Goal: Navigation & Orientation: Find specific page/section

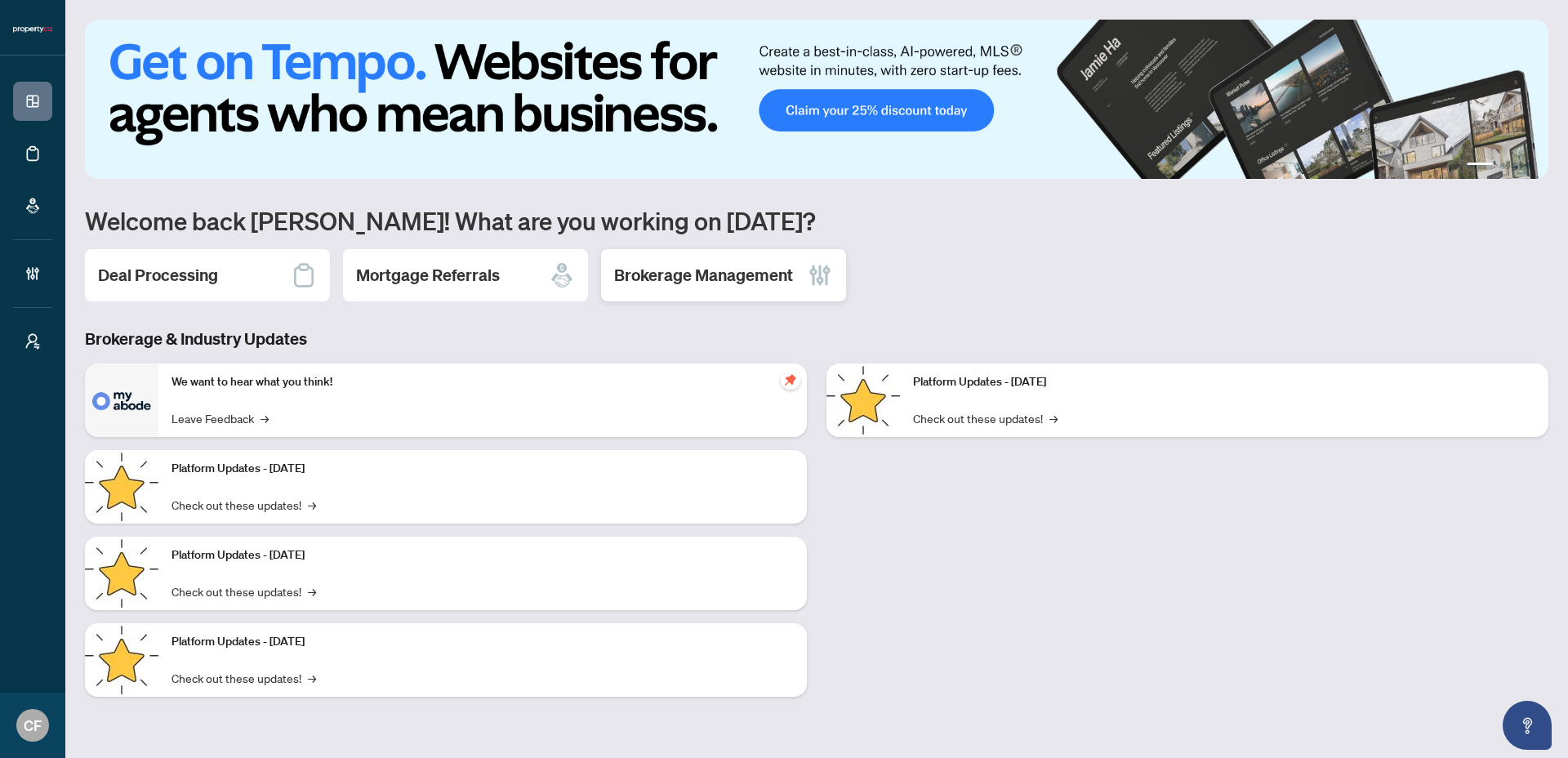
click at [612, 271] on div "Brokerage Management" at bounding box center [723, 275] width 245 height 52
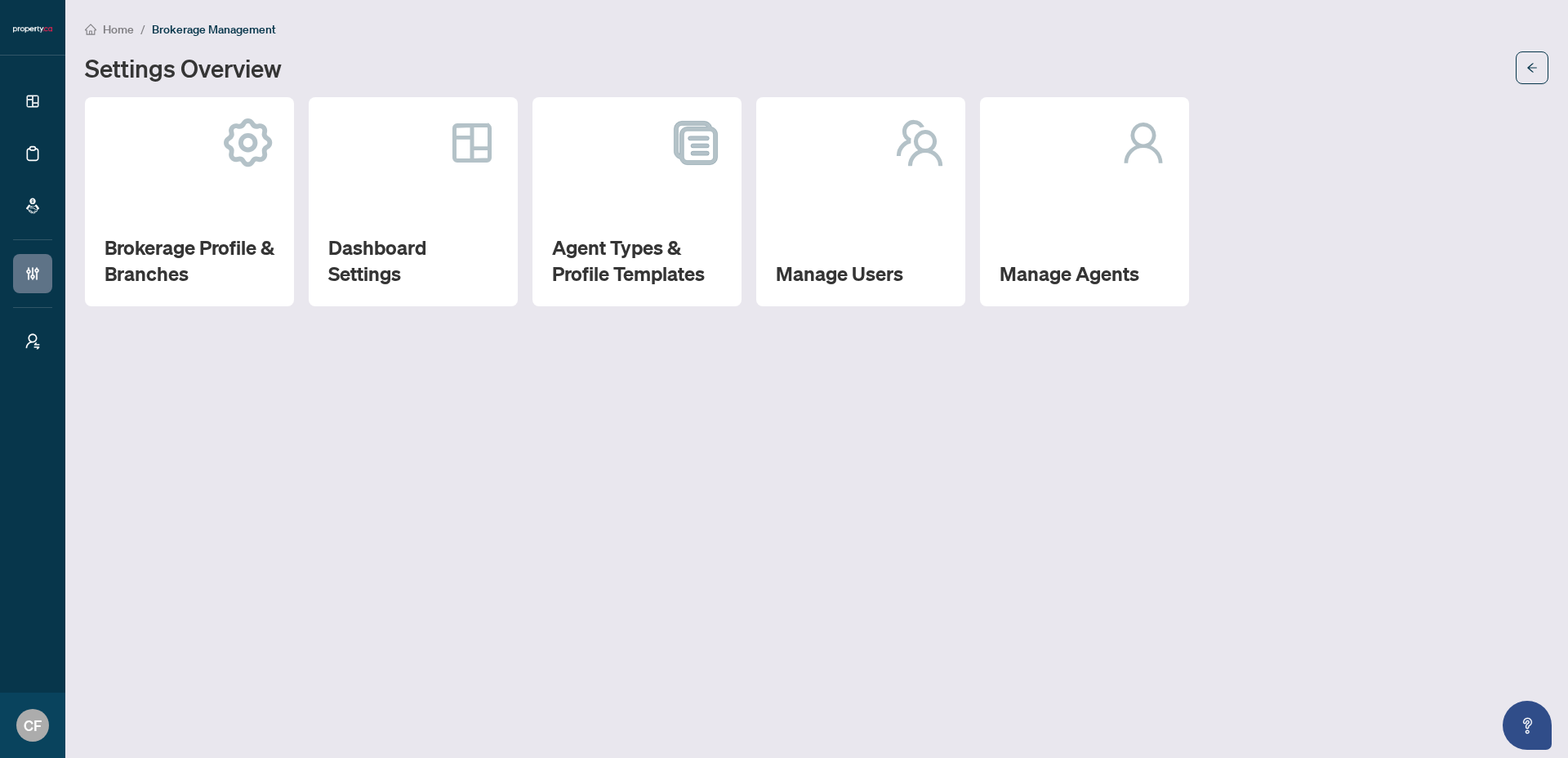
click at [133, 23] on span "Home" at bounding box center [119, 29] width 31 height 15
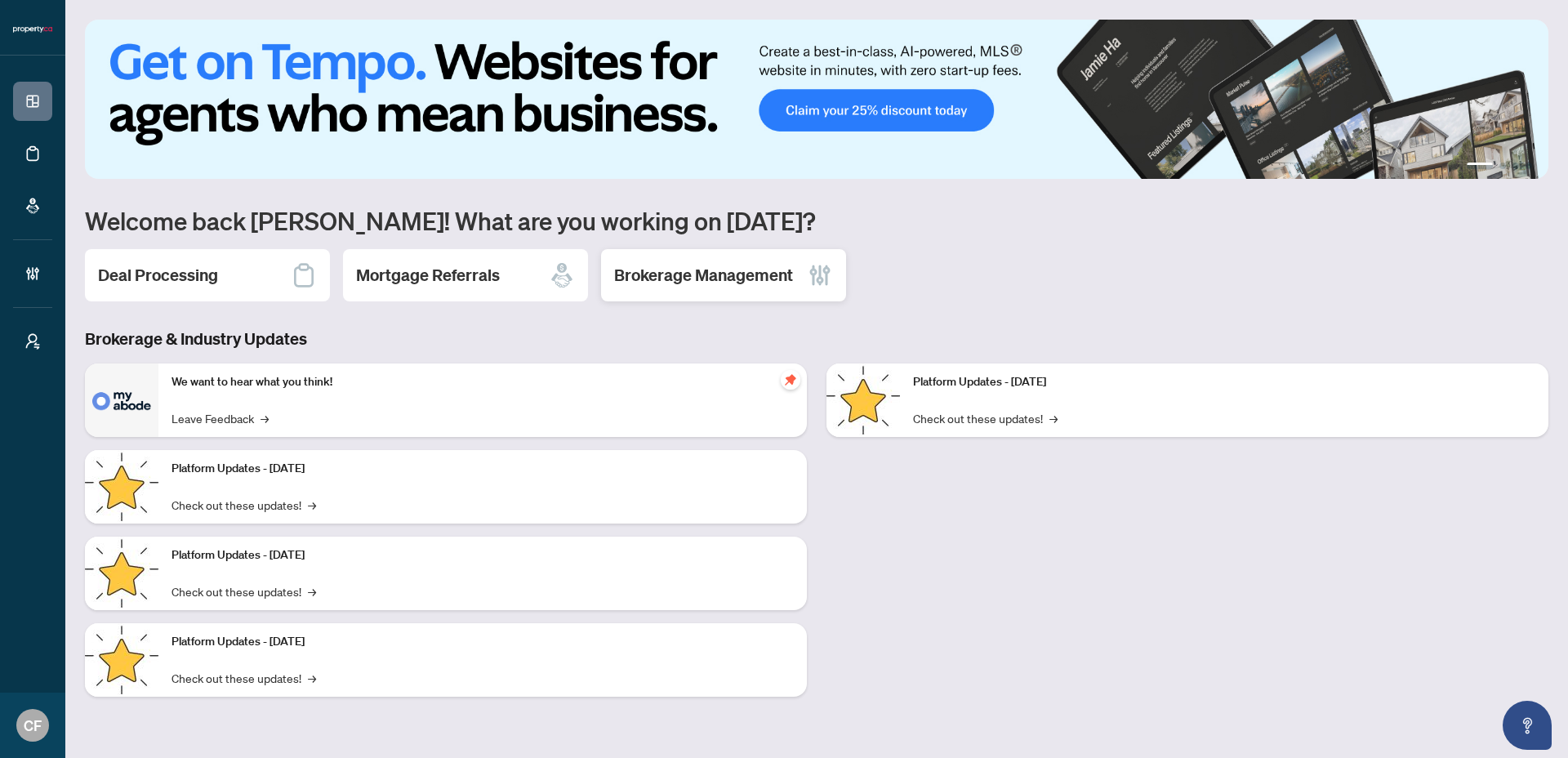
click at [735, 275] on h2 "Brokerage Management" at bounding box center [703, 275] width 178 height 23
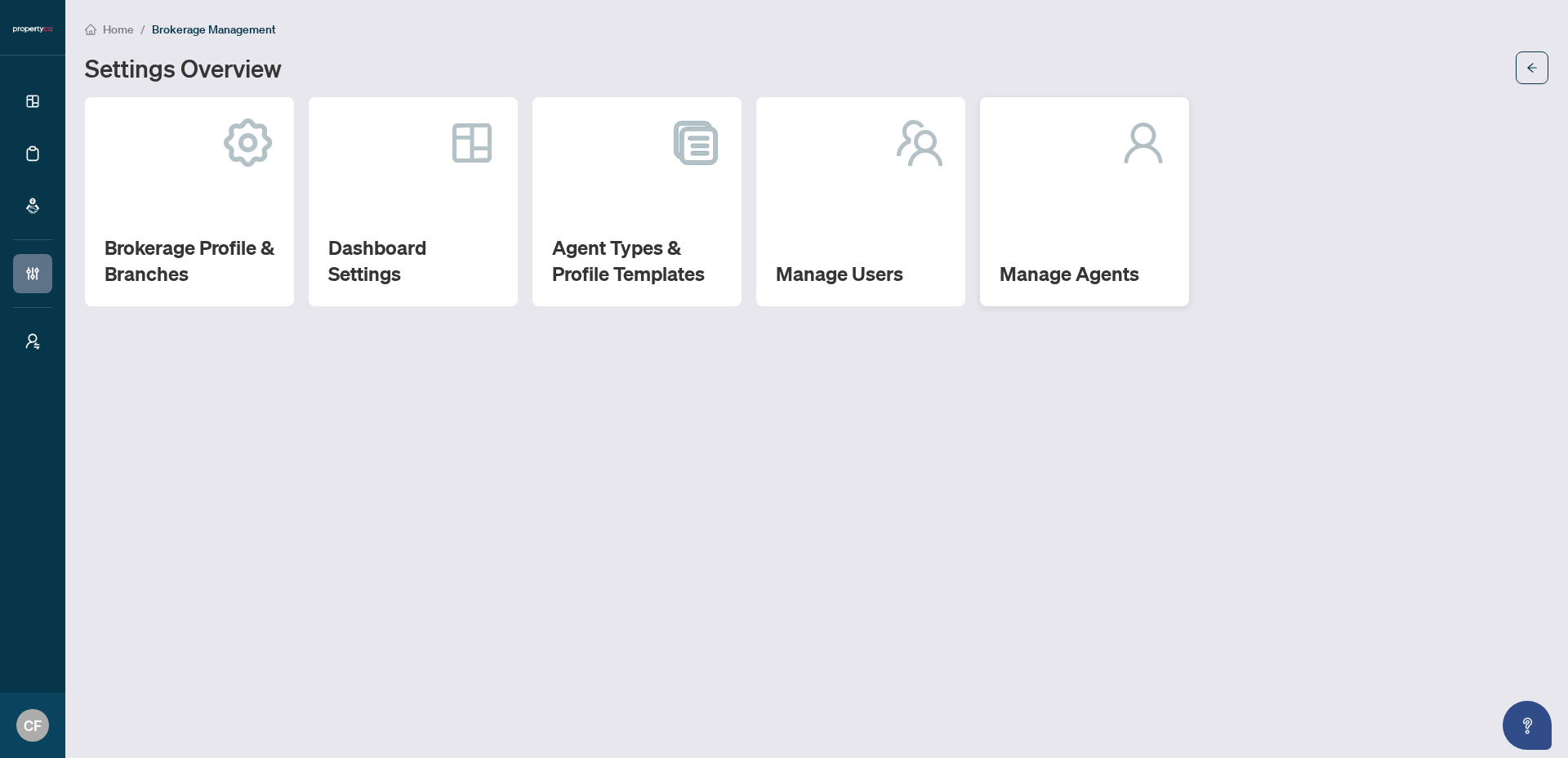
click at [1079, 264] on h2 "Manage Agents" at bounding box center [1084, 273] width 169 height 26
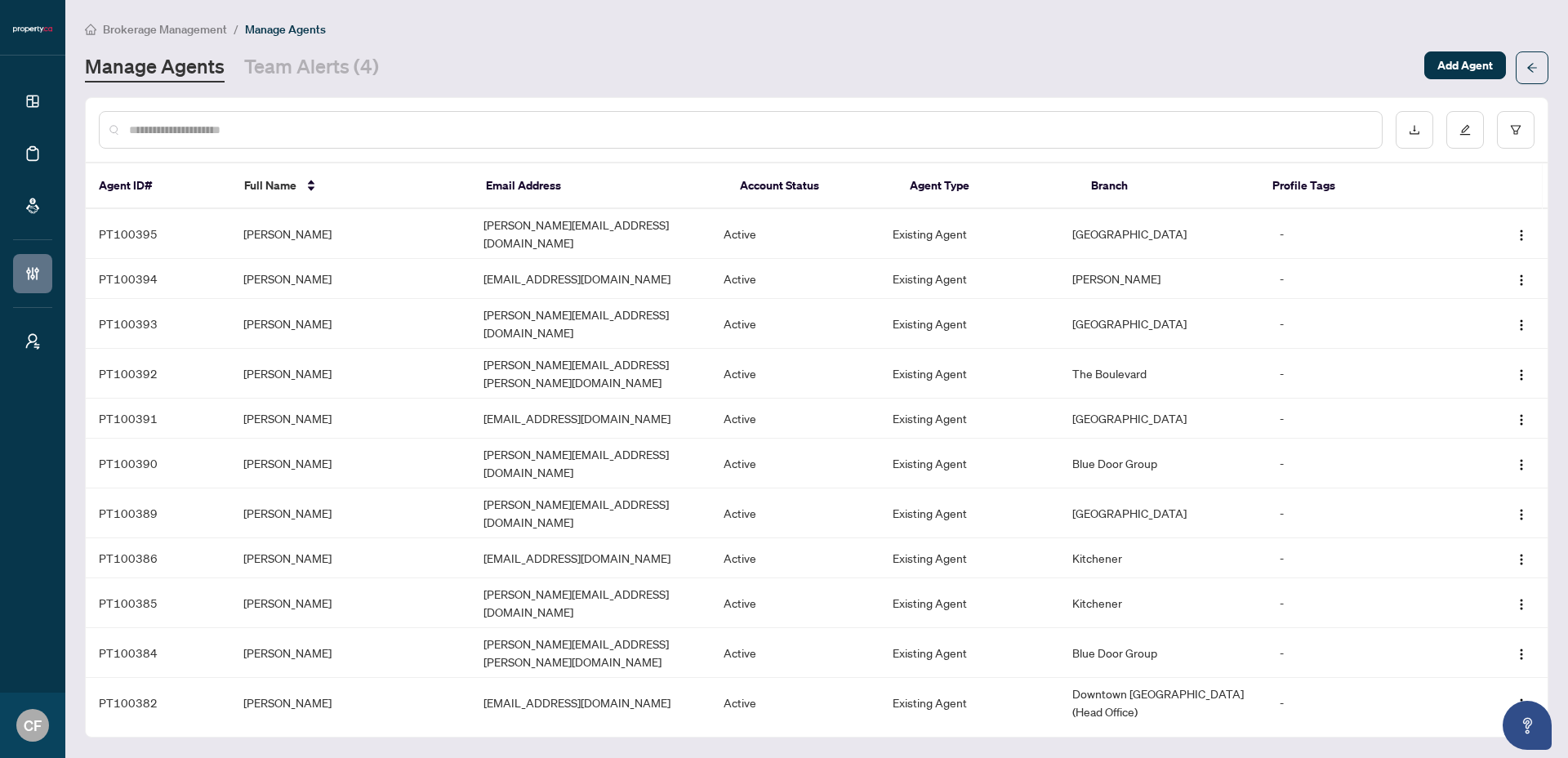
click at [203, 25] on span "Brokerage Management" at bounding box center [165, 29] width 124 height 15
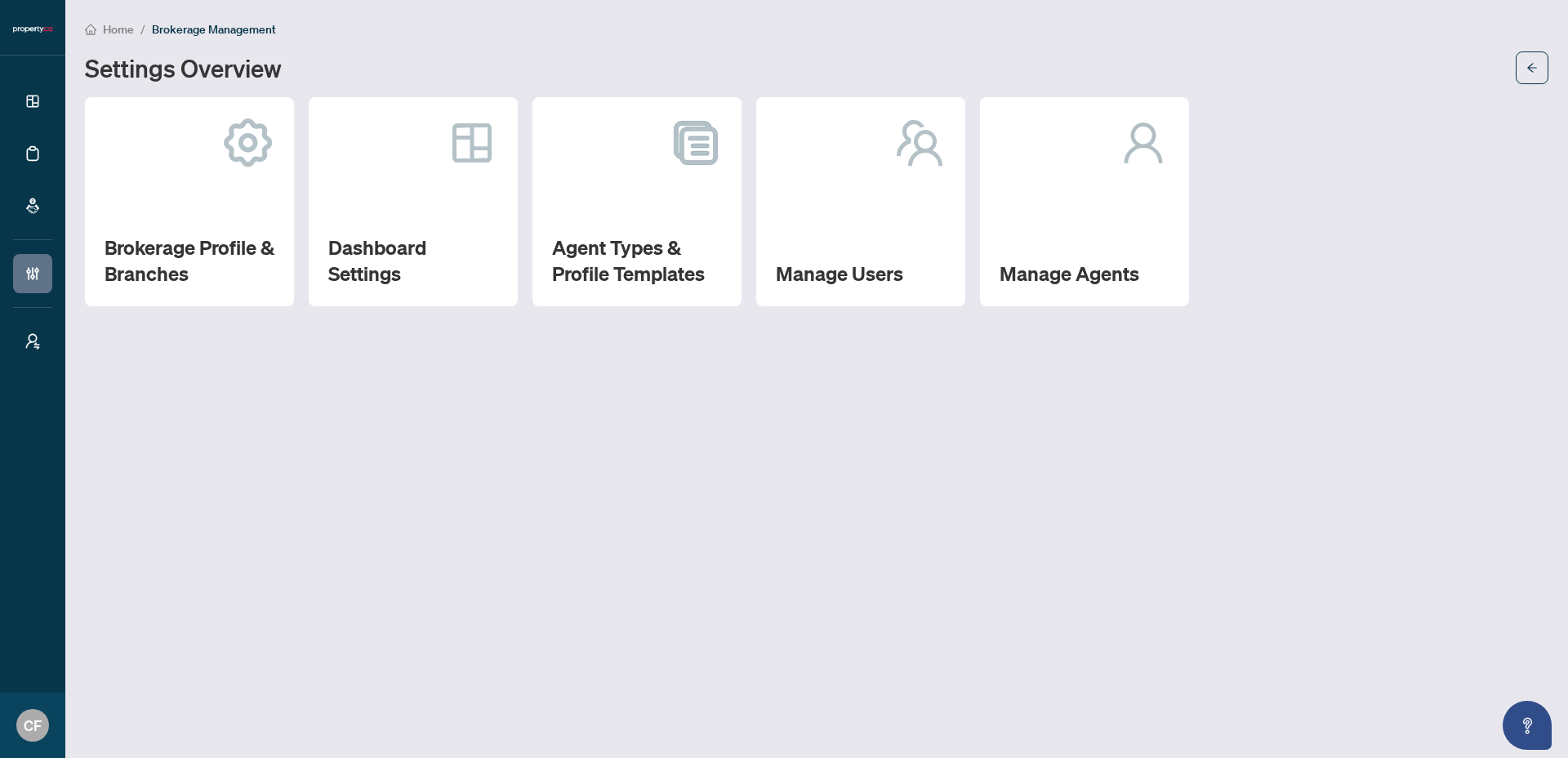
click at [807, 117] on div at bounding box center [861, 143] width 169 height 52
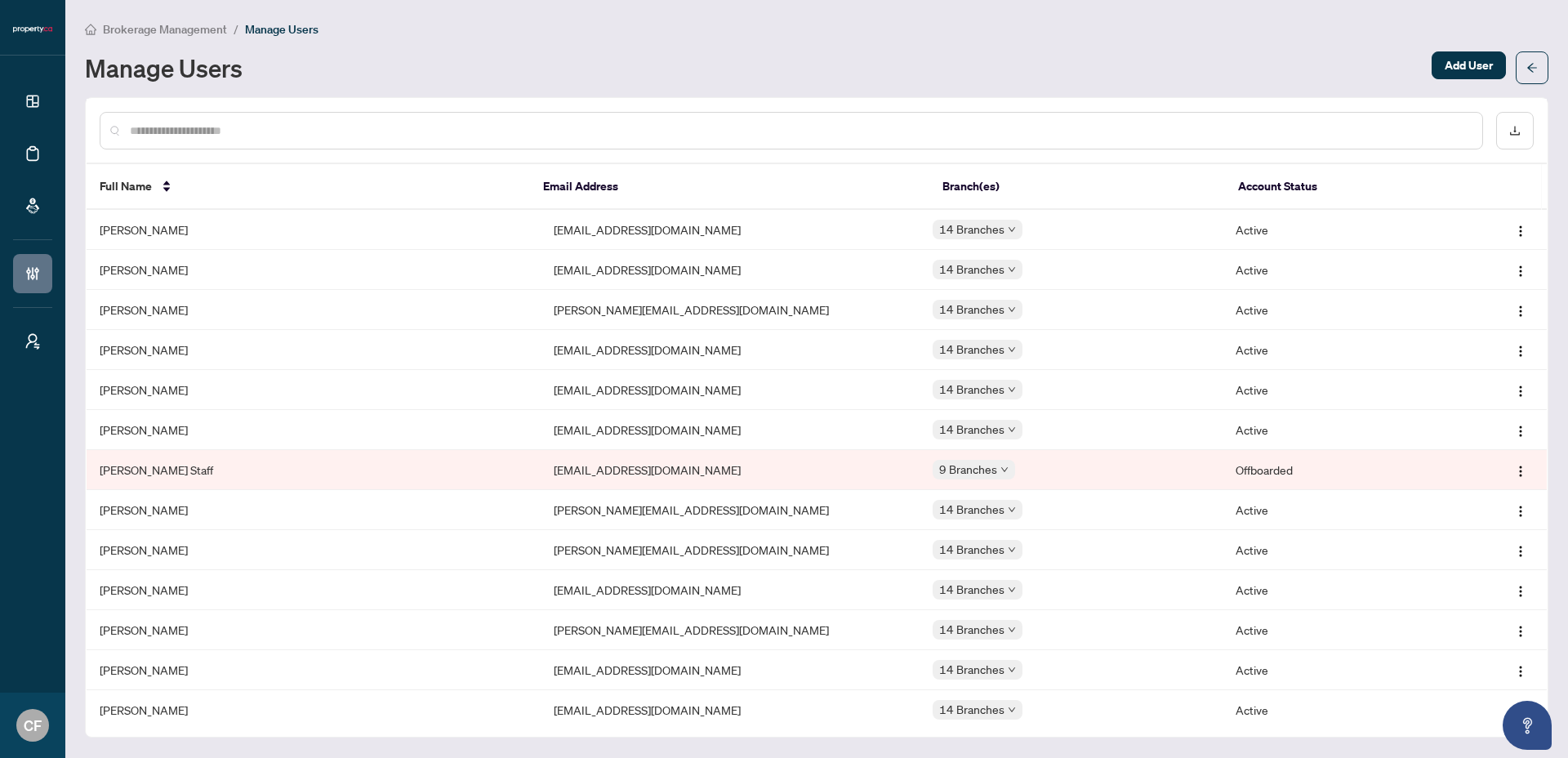
click at [199, 23] on span "Brokerage Management" at bounding box center [165, 29] width 124 height 15
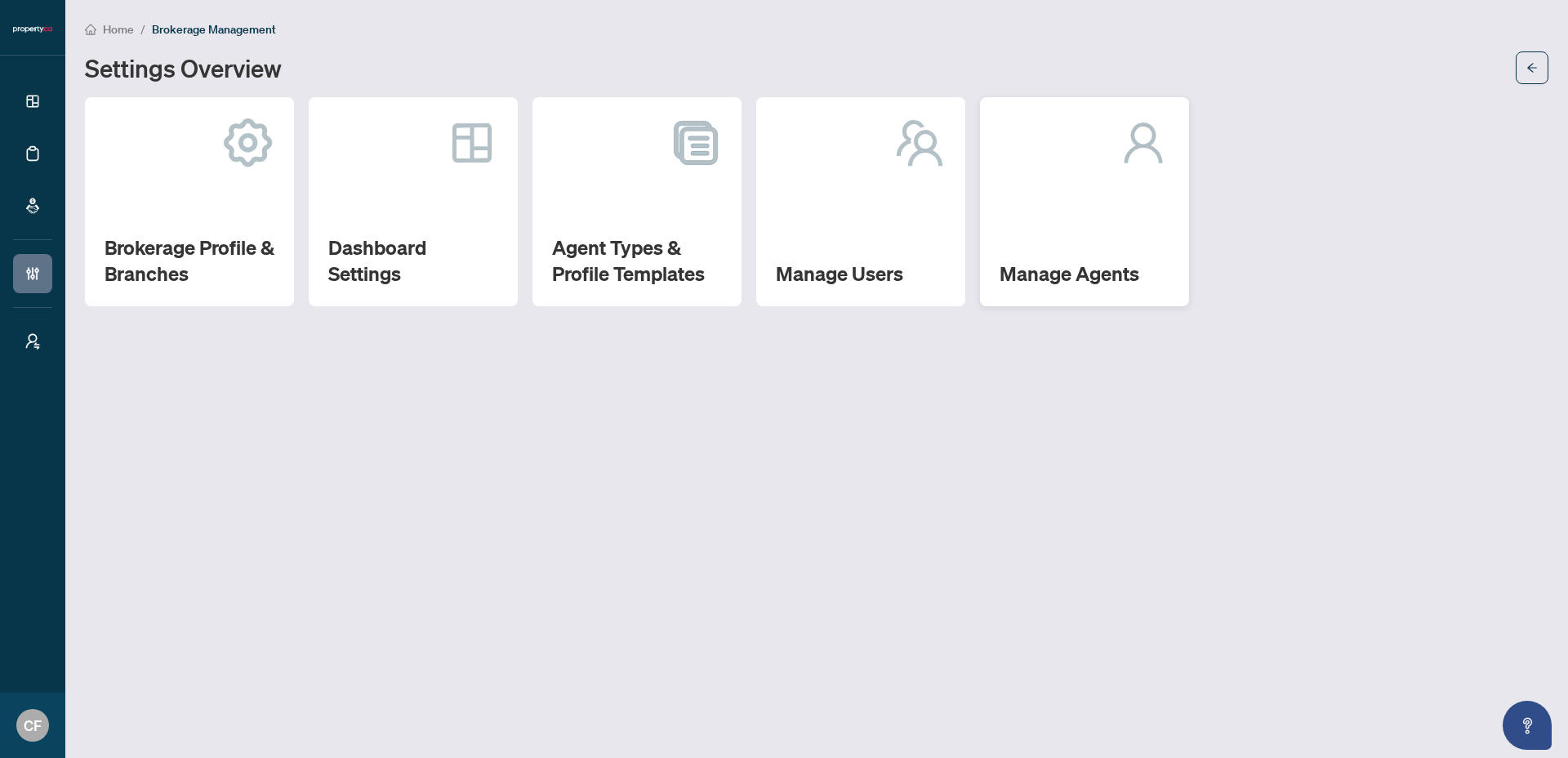
click at [1114, 194] on div "Manage Agents" at bounding box center [1084, 201] width 209 height 209
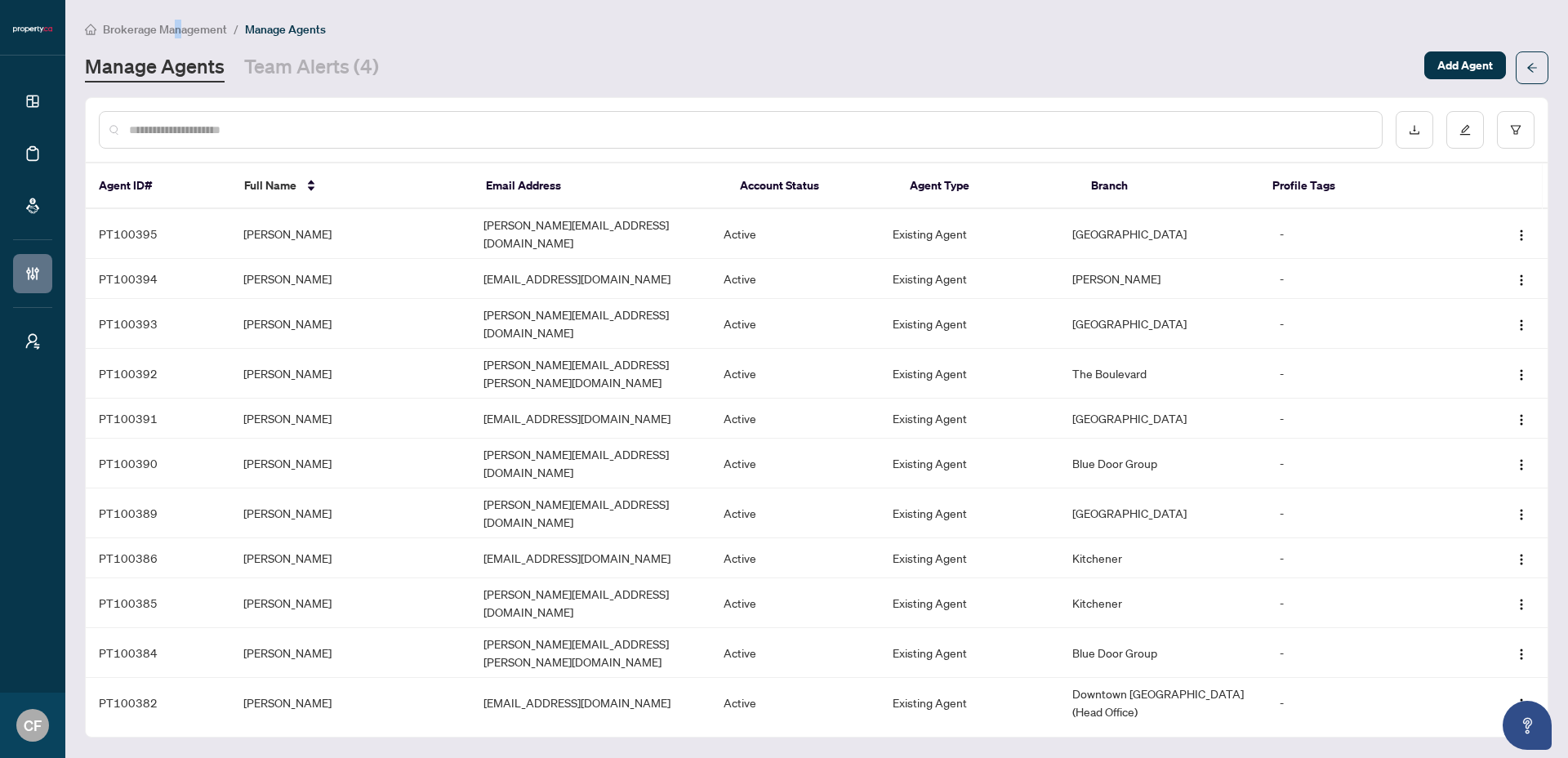
click at [177, 34] on span "Brokerage Management" at bounding box center [165, 29] width 124 height 15
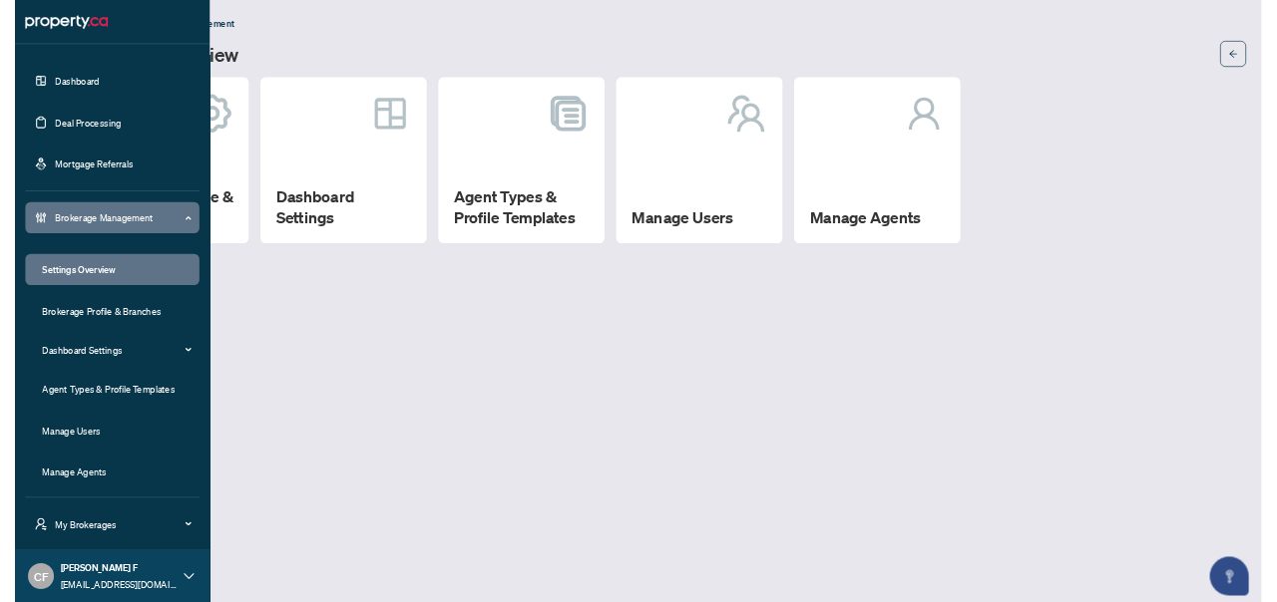
scroll to position [2, 0]
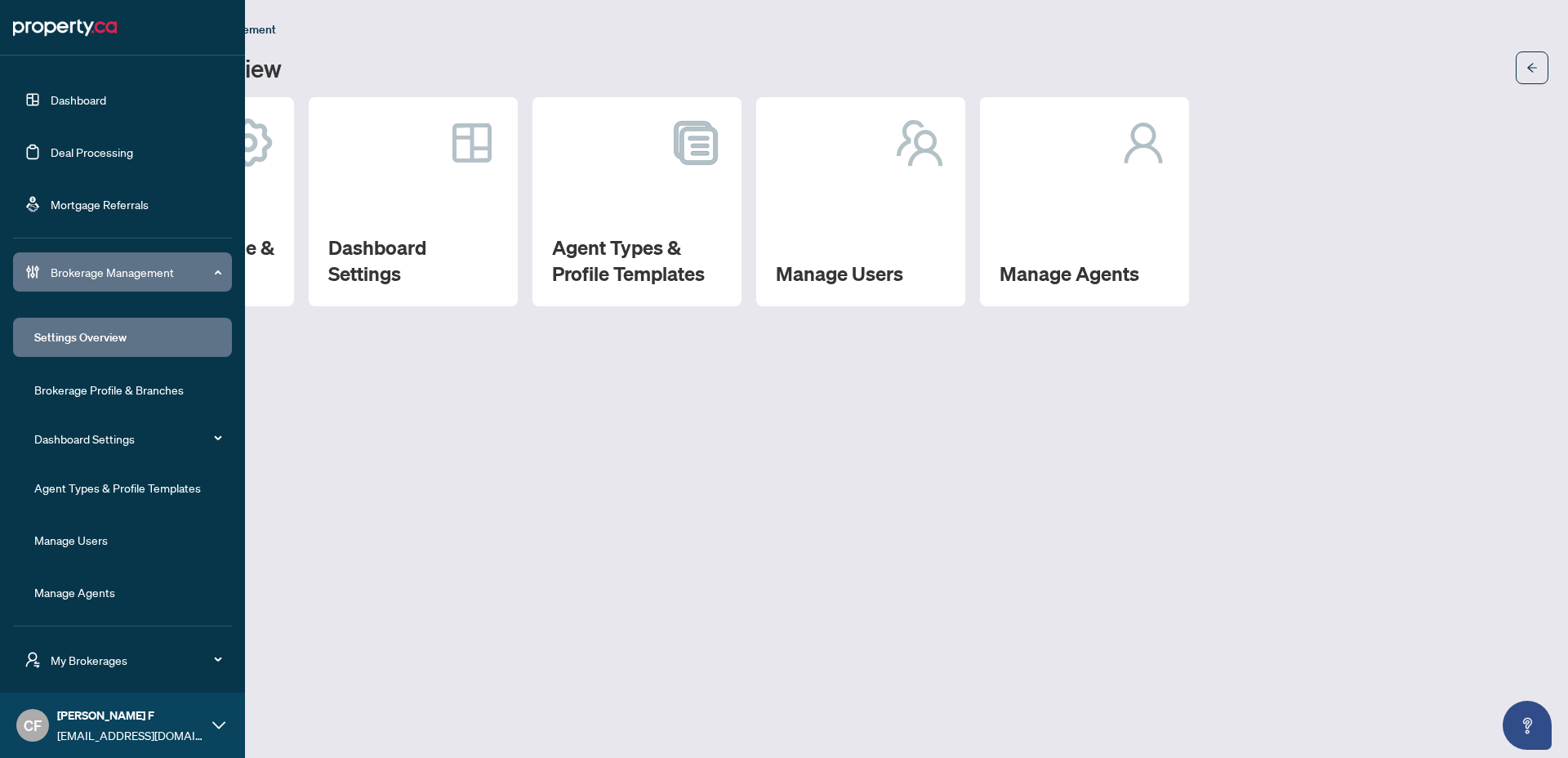
click at [151, 667] on span "My Brokerages" at bounding box center [135, 660] width 169 height 18
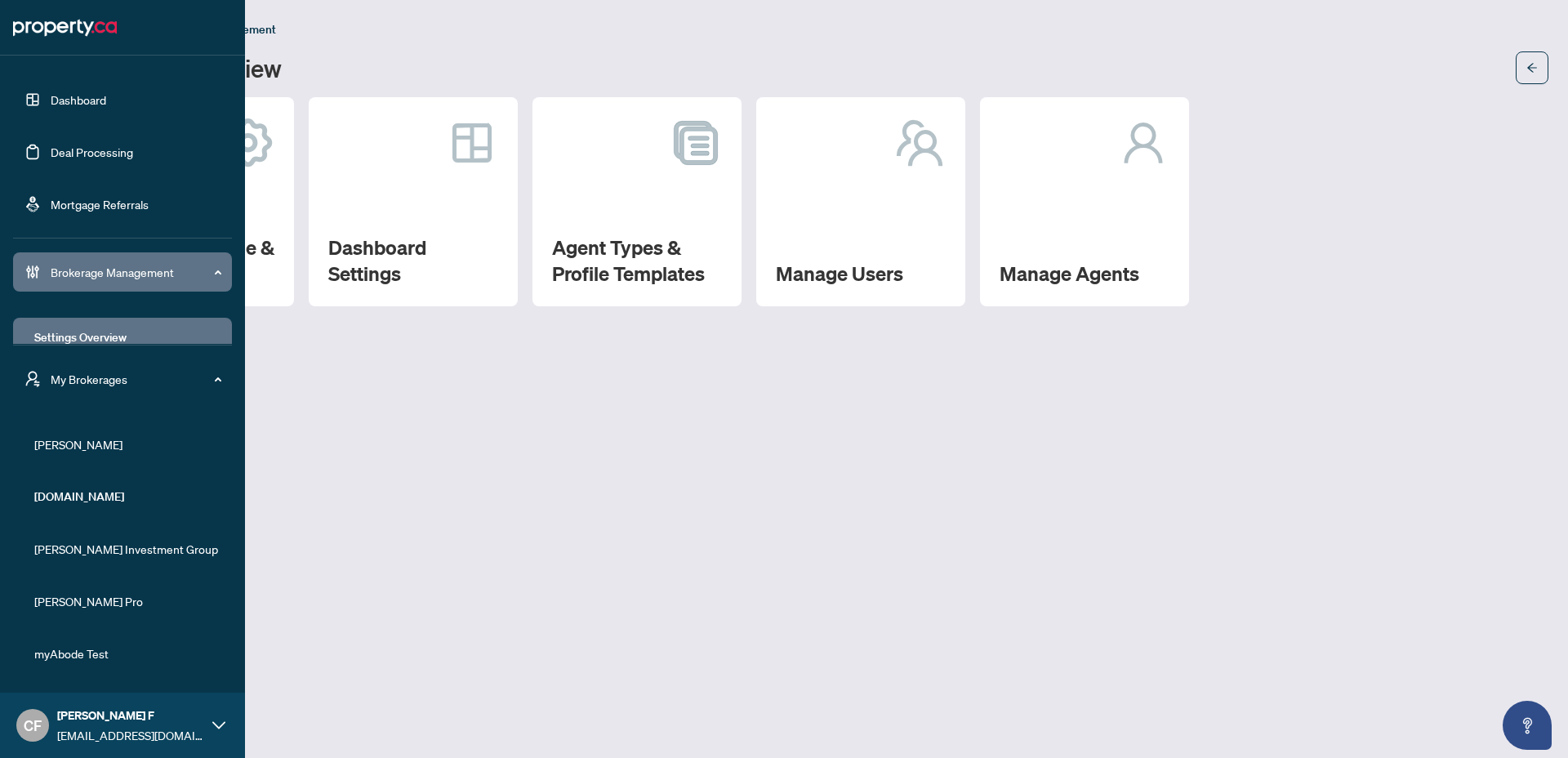
click at [77, 448] on span "RAHR" at bounding box center [127, 444] width 186 height 18
